Goal: Information Seeking & Learning: Understand process/instructions

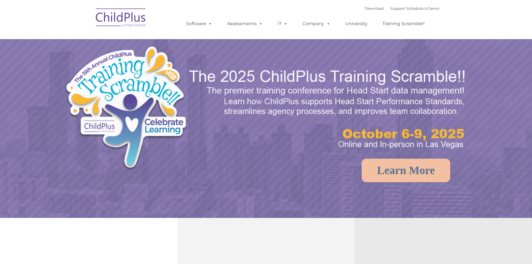
select select "MEDIUM"
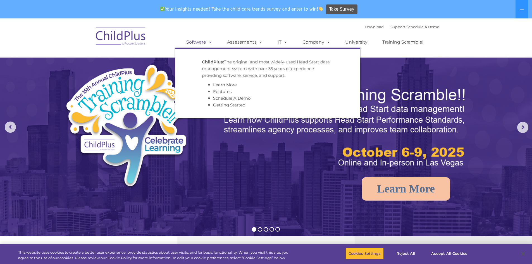
click at [206, 44] on span at bounding box center [209, 41] width 6 height 5
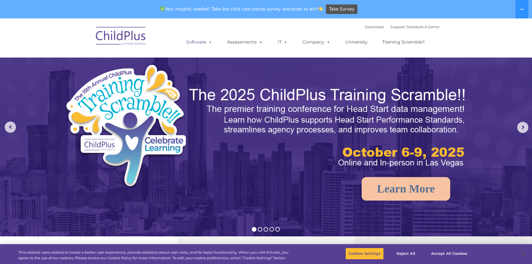
click at [210, 40] on span at bounding box center [209, 41] width 6 height 5
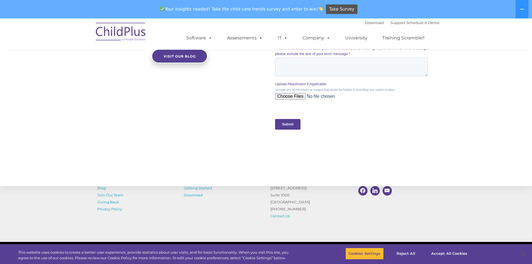
scroll to position [513, 0]
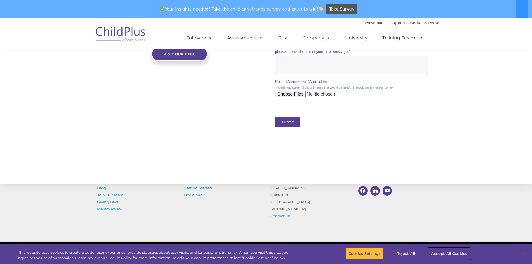
click at [441, 255] on button "Accept All Cookies" at bounding box center [449, 254] width 42 height 12
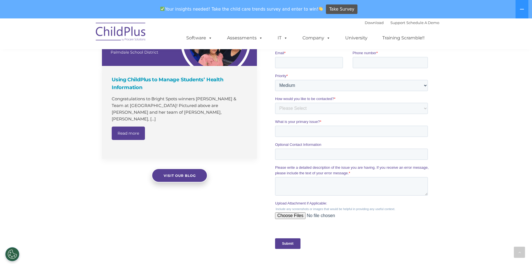
drag, startPoint x: 81, startPoint y: 154, endPoint x: 74, endPoint y: 127, distance: 28.0
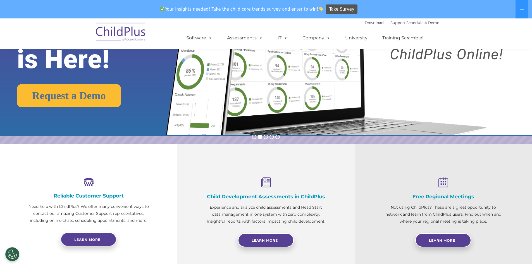
scroll to position [0, 0]
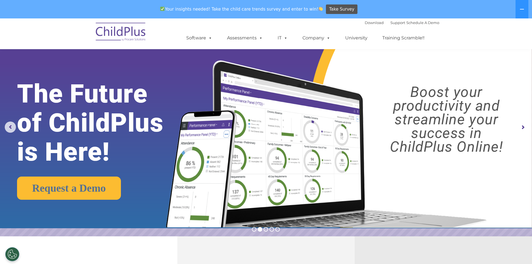
drag, startPoint x: 68, startPoint y: 148, endPoint x: 72, endPoint y: 102, distance: 46.3
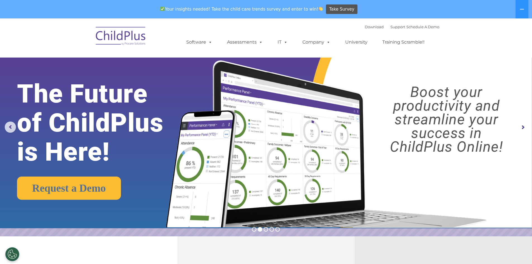
click at [115, 3] on div "Your insights needed! Take the child care trends survey and enter to win! Take …" at bounding box center [258, 9] width 517 height 18
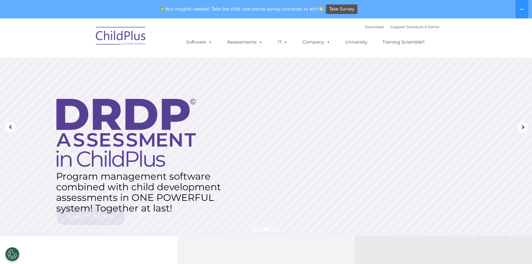
click at [293, 29] on div "Download Support | Schedule A Demo  MENU MENU Software ChildPlus: The original…" at bounding box center [307, 38] width 264 height 31
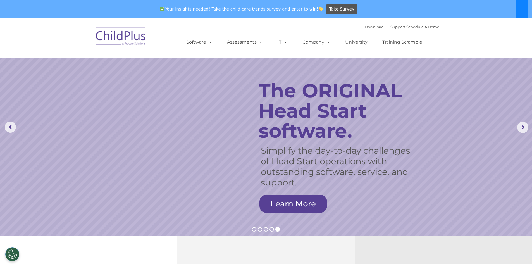
click at [523, 6] on button at bounding box center [522, 9] width 13 height 18
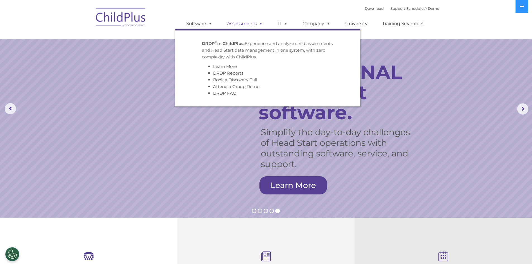
click at [259, 26] on span at bounding box center [260, 23] width 6 height 5
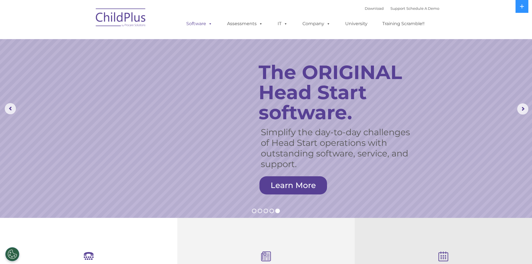
click at [204, 24] on link "Software" at bounding box center [199, 23] width 37 height 11
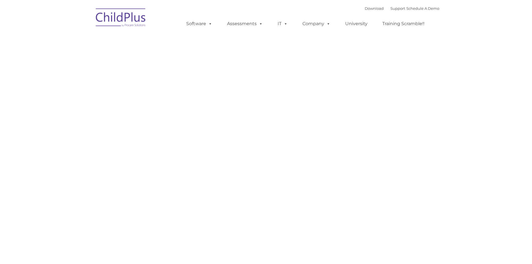
type input ""
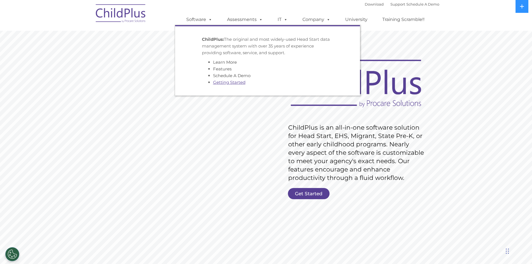
click at [229, 81] on link "Getting Started" at bounding box center [229, 82] width 32 height 5
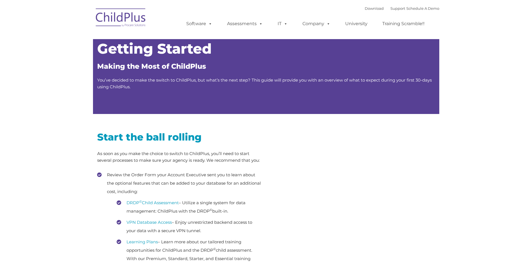
type input ""
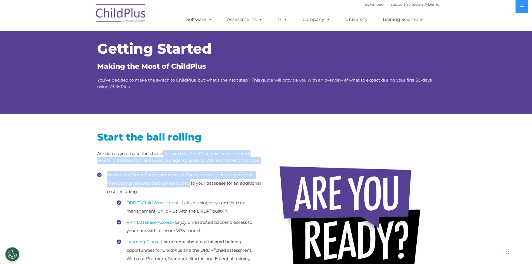
drag, startPoint x: 164, startPoint y: 151, endPoint x: 189, endPoint y: 187, distance: 44.4
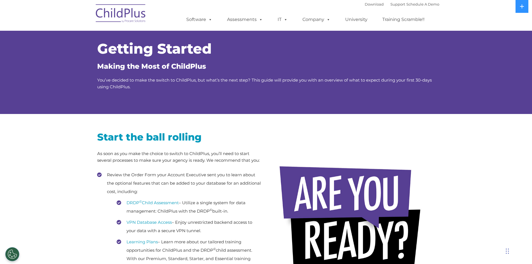
click at [189, 188] on li "Review the Order Form your Account Executive sent you to learn about the option…" at bounding box center [179, 229] width 165 height 117
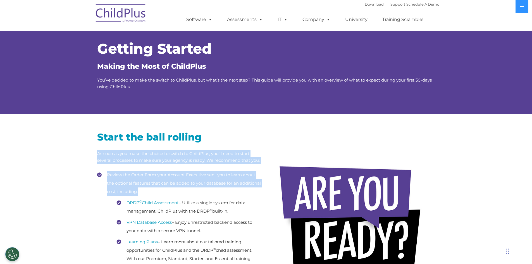
drag, startPoint x: 172, startPoint y: 182, endPoint x: 89, endPoint y: 154, distance: 87.0
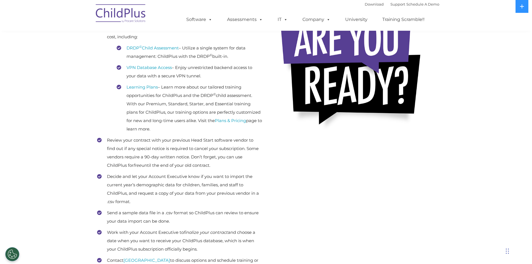
scroll to position [154, 0]
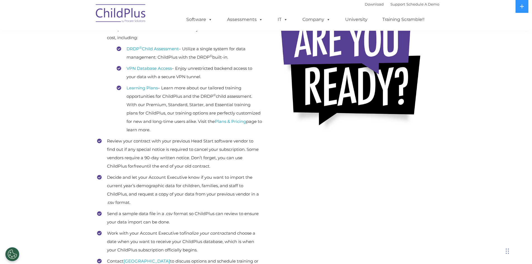
drag, startPoint x: 217, startPoint y: 76, endPoint x: 108, endPoint y: 50, distance: 112.3
click at [108, 50] on ul "DRDP © Child Assessment – Utilize a single system for data management: ChildPlu…" at bounding box center [184, 89] width 155 height 89
click at [107, 53] on ul "DRDP © Child Assessment – Utilize a single system for data management: ChildPlu…" at bounding box center [184, 89] width 155 height 89
drag, startPoint x: 107, startPoint y: 51, endPoint x: 222, endPoint y: 75, distance: 116.9
click at [222, 75] on ul "DRDP © Child Assessment – Utilize a single system for data management: ChildPlu…" at bounding box center [184, 89] width 155 height 89
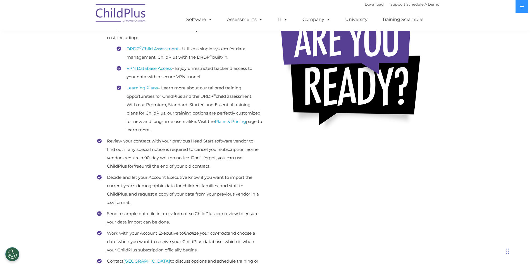
click at [222, 75] on li "VPN Database Access – Enjoy unrestricted backend access to your data with a sec…" at bounding box center [189, 72] width 145 height 17
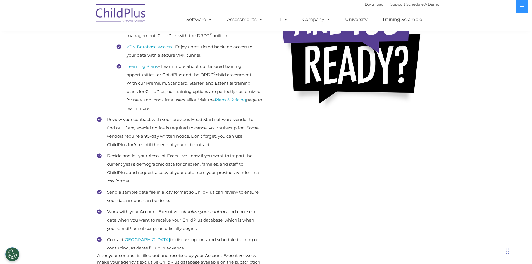
scroll to position [0, 0]
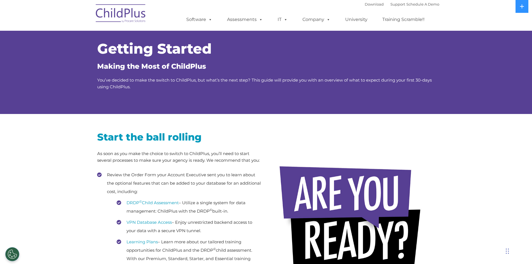
click at [131, 19] on img at bounding box center [121, 14] width 56 height 28
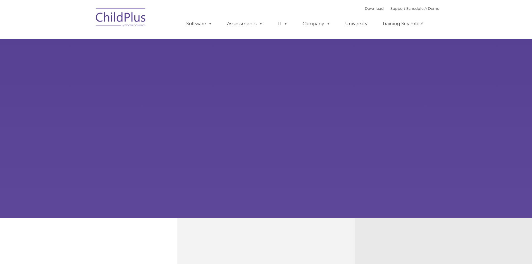
type input ""
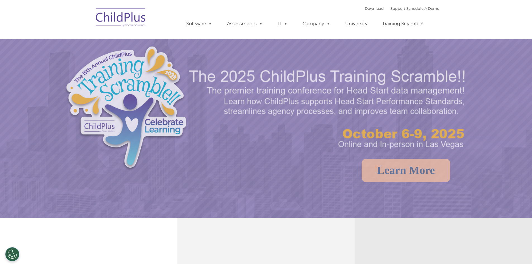
select select "MEDIUM"
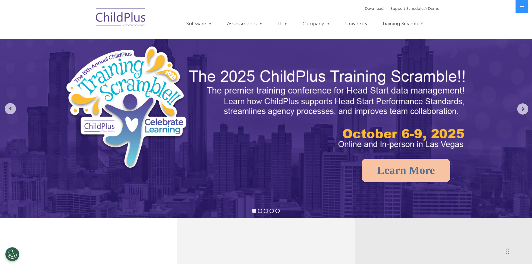
click at [231, 11] on div "Download Support | Schedule A Demo  MENU MENU Software ChildPlus: The original…" at bounding box center [307, 19] width 264 height 31
